Goal: Task Accomplishment & Management: Use online tool/utility

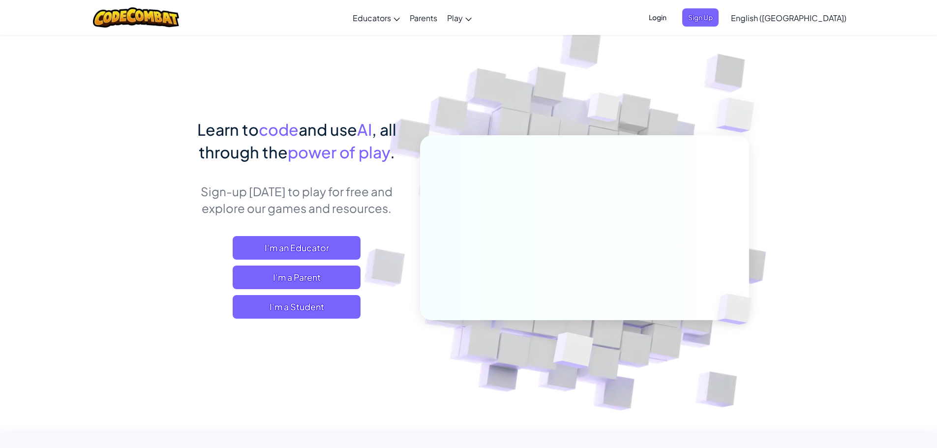
click at [647, 118] on img at bounding box center [577, 216] width 546 height 546
click at [672, 20] on span "Login" at bounding box center [658, 17] width 30 height 18
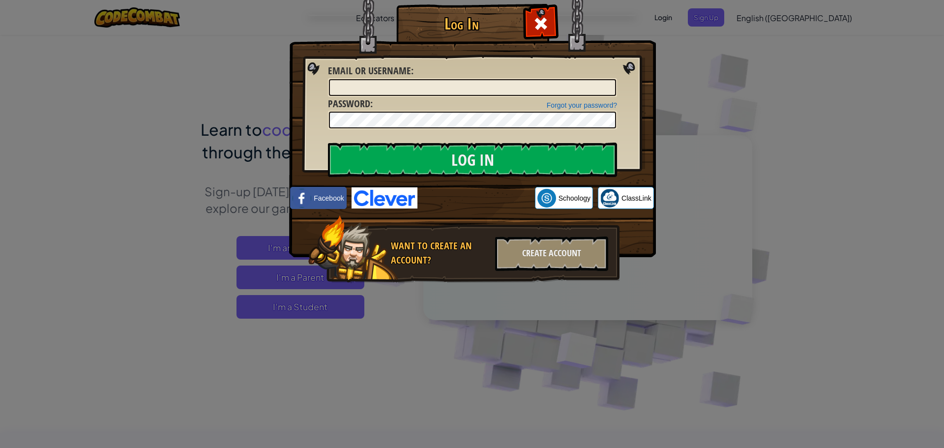
click at [376, 199] on img at bounding box center [385, 197] width 66 height 21
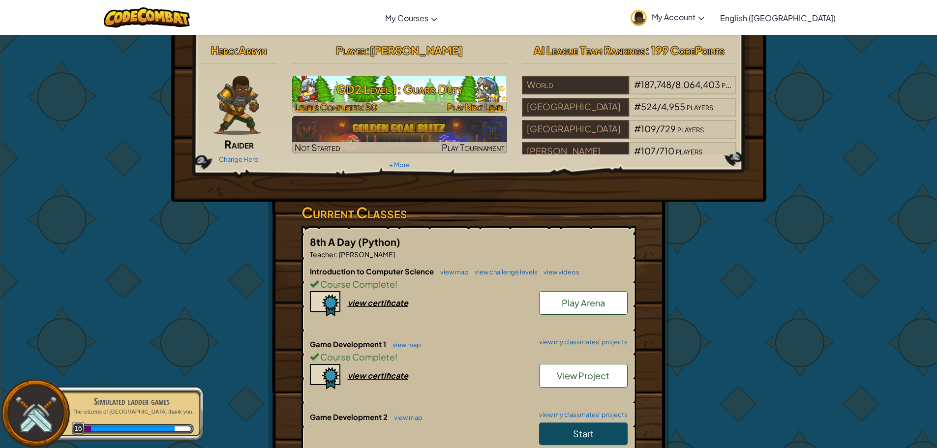
click at [411, 90] on h3 "GD2 Level 1: Guard Duty" at bounding box center [399, 89] width 215 height 22
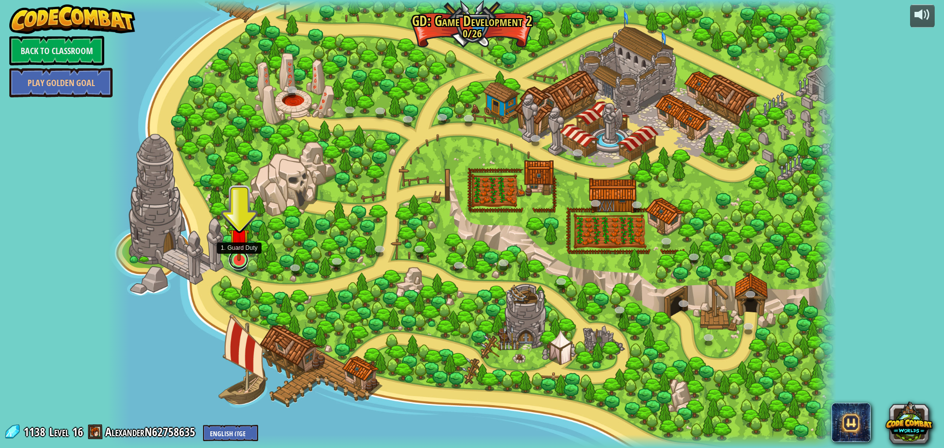
click at [236, 265] on link at bounding box center [239, 260] width 20 height 20
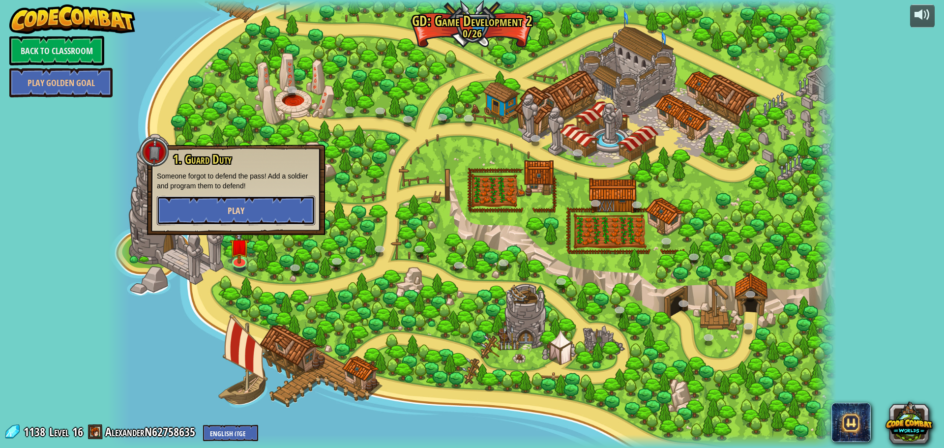
click at [285, 202] on button "Play" at bounding box center [236, 211] width 158 height 30
